Goal: Complete application form

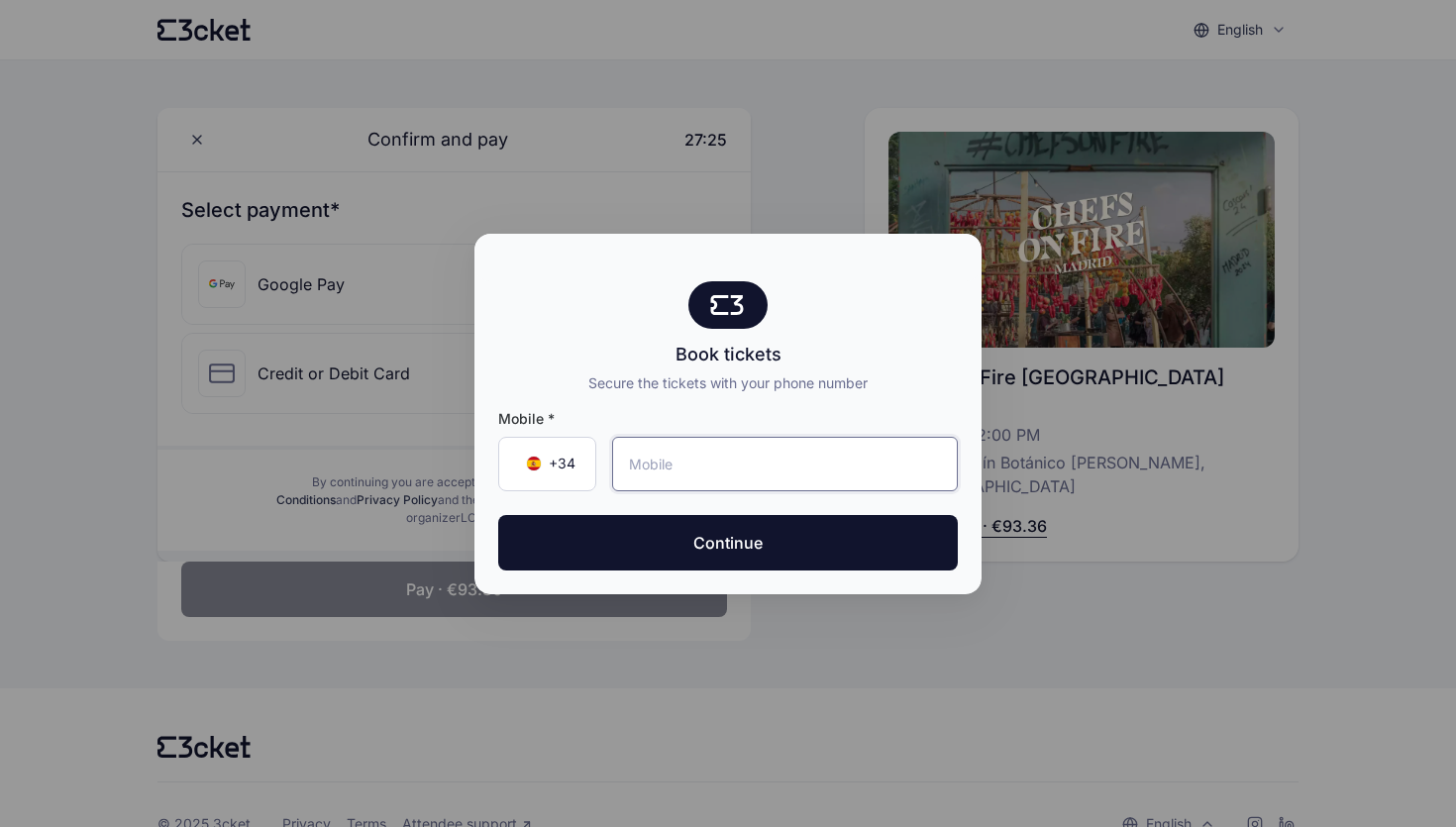
click at [629, 470] on input "tel" at bounding box center [784, 464] width 345 height 55
click at [658, 464] on input "tel" at bounding box center [784, 464] width 345 height 55
type input "653 08 28 29"
click at [498, 515] on button "Continue" at bounding box center [728, 543] width 459 height 56
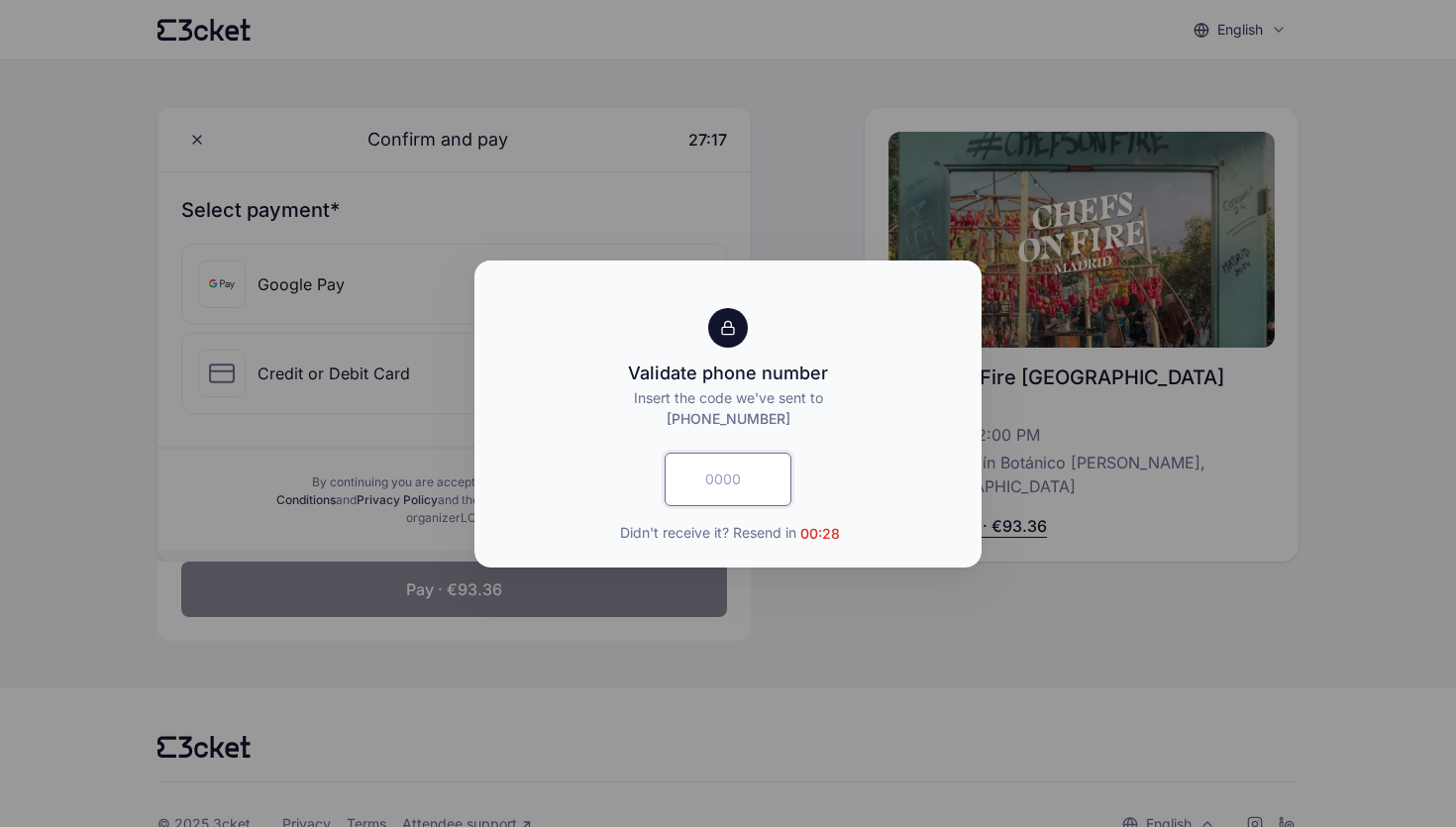
click at [728, 502] on input "text" at bounding box center [728, 479] width 127 height 54
paste input "5106"
type input "5106"
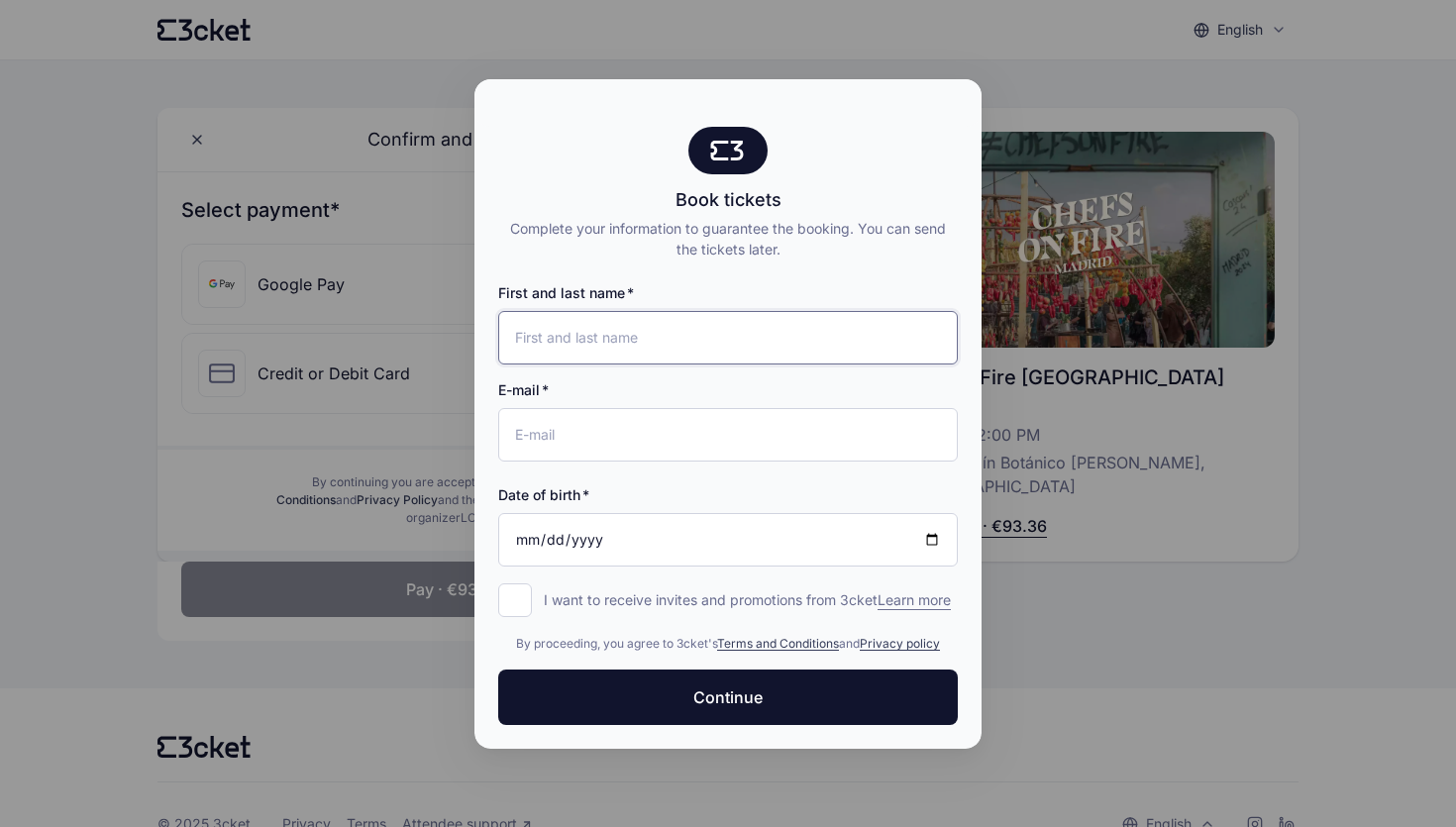
click at [641, 331] on input "First and last name" at bounding box center [728, 338] width 459 height 54
type input "[PERSON_NAME] [PERSON_NAME]"
click at [623, 418] on input "E-mail" at bounding box center [728, 435] width 459 height 54
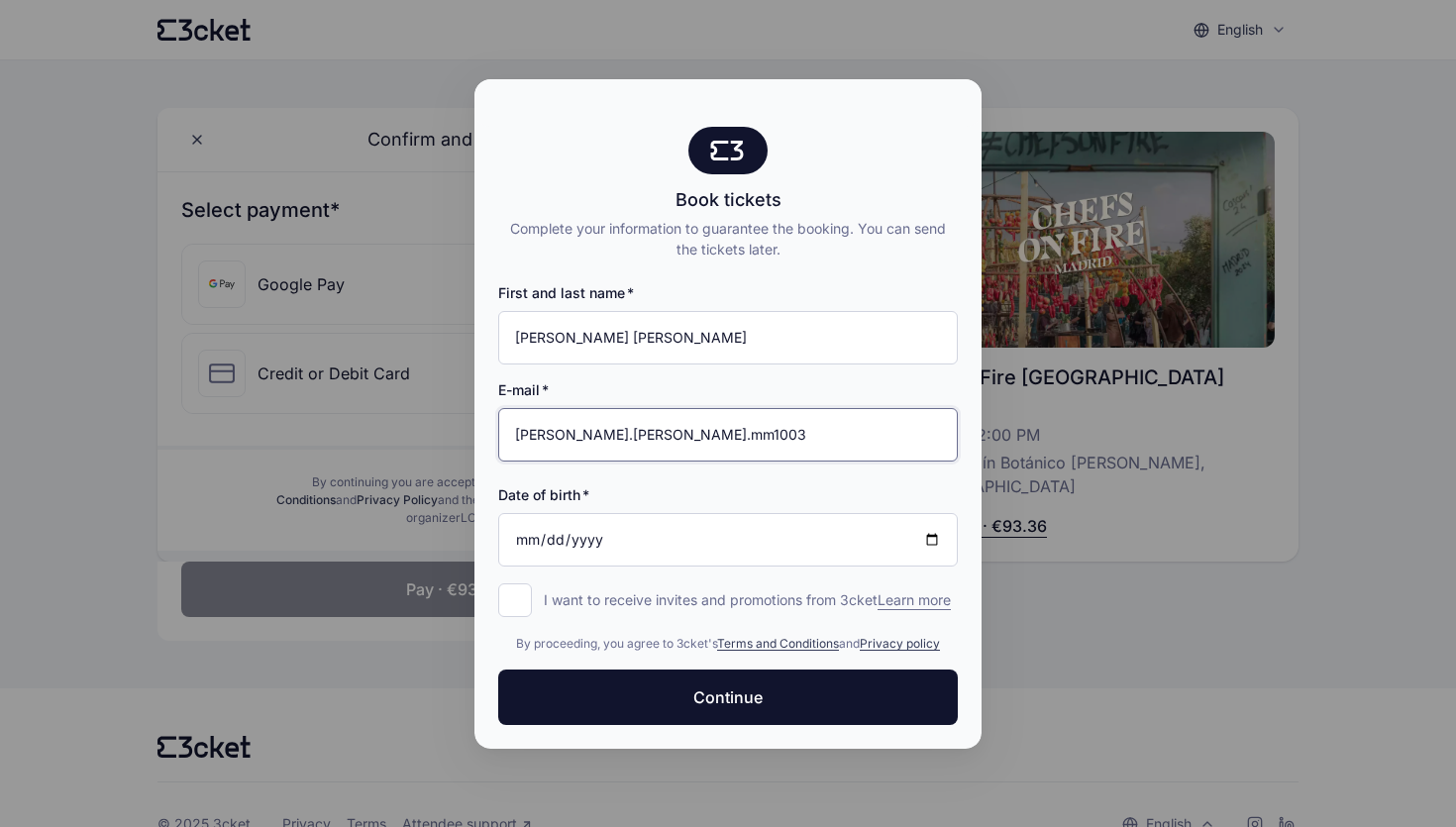
click at [718, 423] on input "[PERSON_NAME].[PERSON_NAME].mm1003" at bounding box center [728, 435] width 459 height 54
type input "[PERSON_NAME][EMAIL_ADDRESS][PERSON_NAME][DOMAIN_NAME]"
click at [710, 513] on input "Date of birth" at bounding box center [728, 540] width 459 height 54
type input "[DATE]"
click at [643, 560] on div "First and last name [PERSON_NAME] [PERSON_NAME] E-mail [PERSON_NAME][EMAIL_ADDR…" at bounding box center [728, 434] width 459 height 350
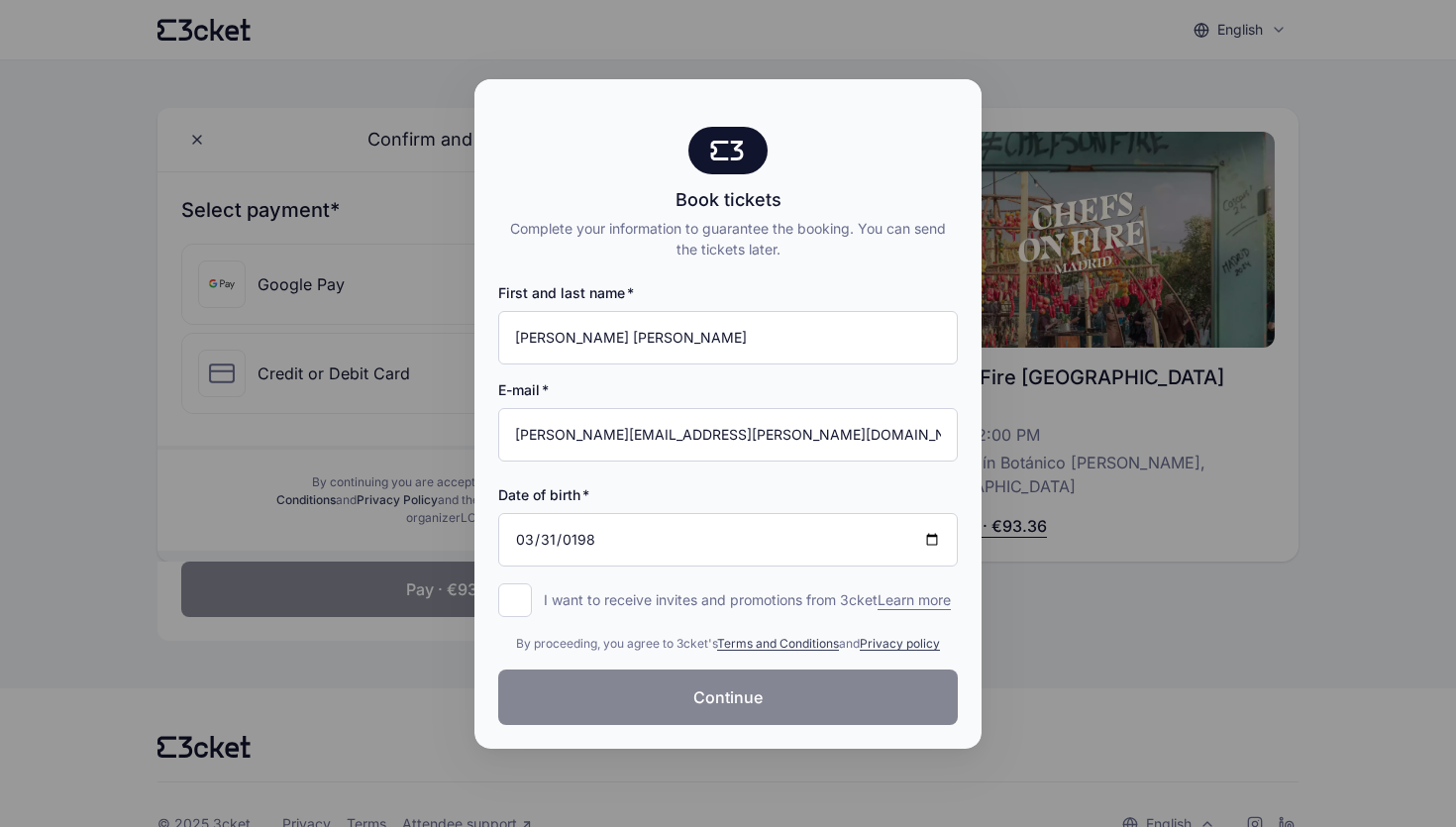
click at [628, 721] on button "Continue" at bounding box center [728, 697] width 459 height 56
click at [512, 594] on input "I want to receive invites and promotions from 3cket Learn more form.register.op…" at bounding box center [515, 600] width 34 height 34
click at [515, 583] on input "I want to receive invites and promotions from 3cket Learn more form.register.op…" at bounding box center [515, 600] width 34 height 34
checkbox input "false"
